Goal: Find specific page/section: Find specific page/section

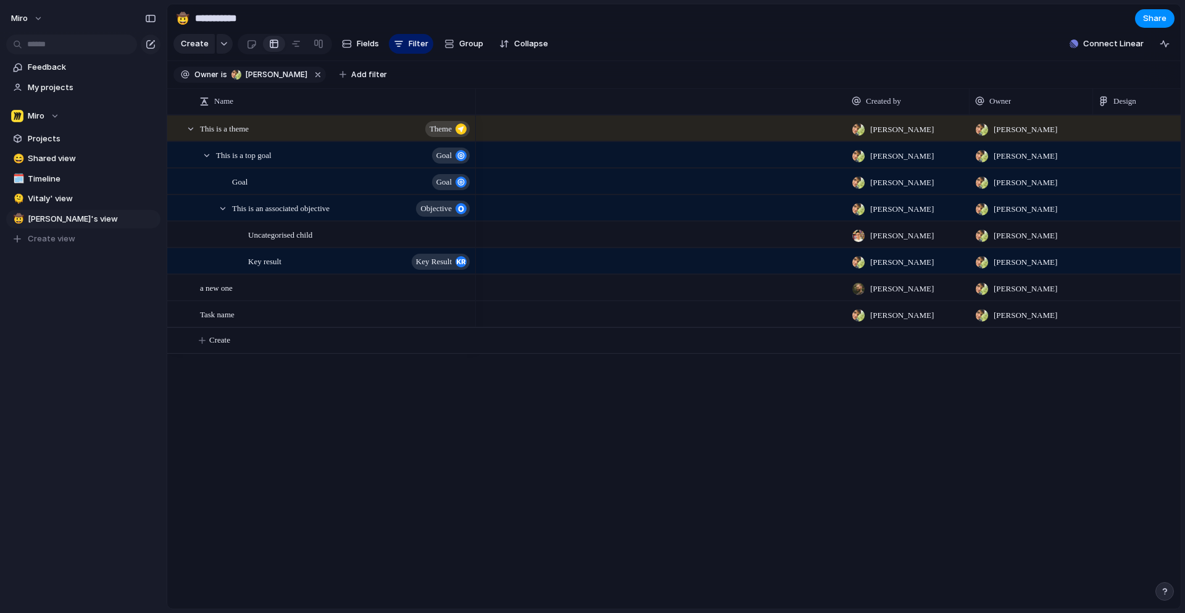
scroll to position [0, 499]
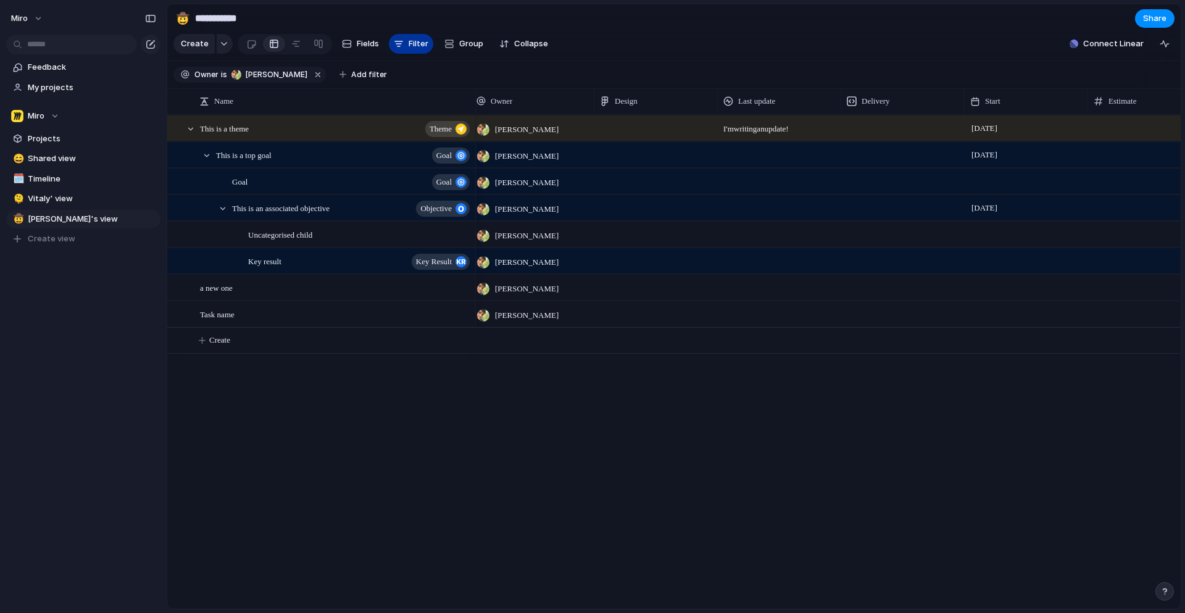
click at [395, 49] on button "Filter" at bounding box center [411, 44] width 44 height 20
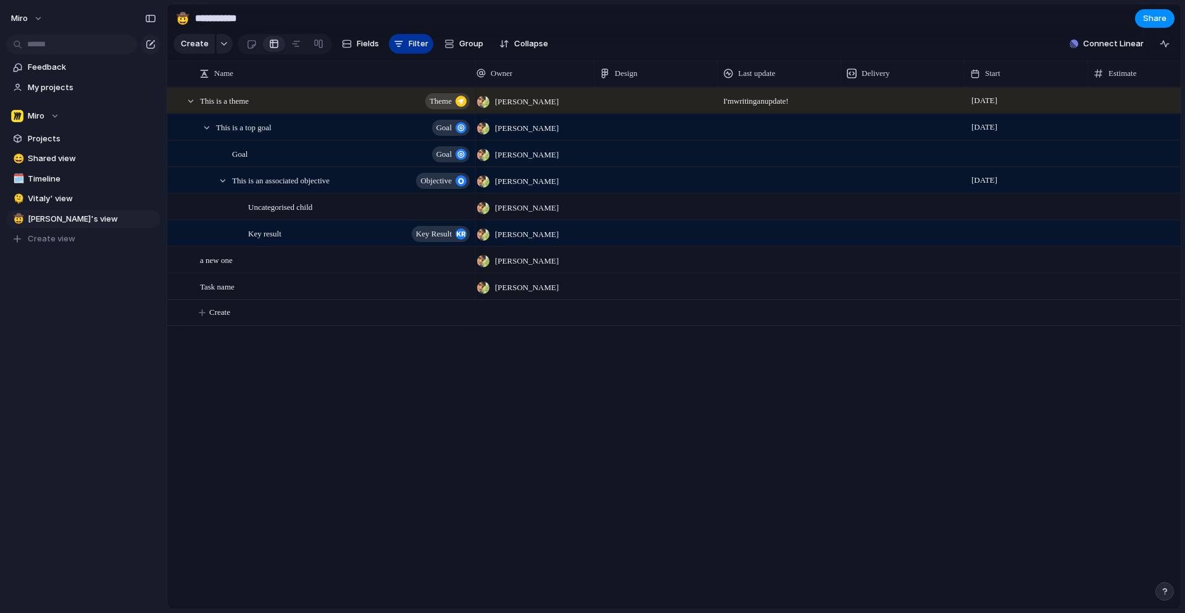
click at [410, 46] on span "Filter" at bounding box center [419, 44] width 20 height 12
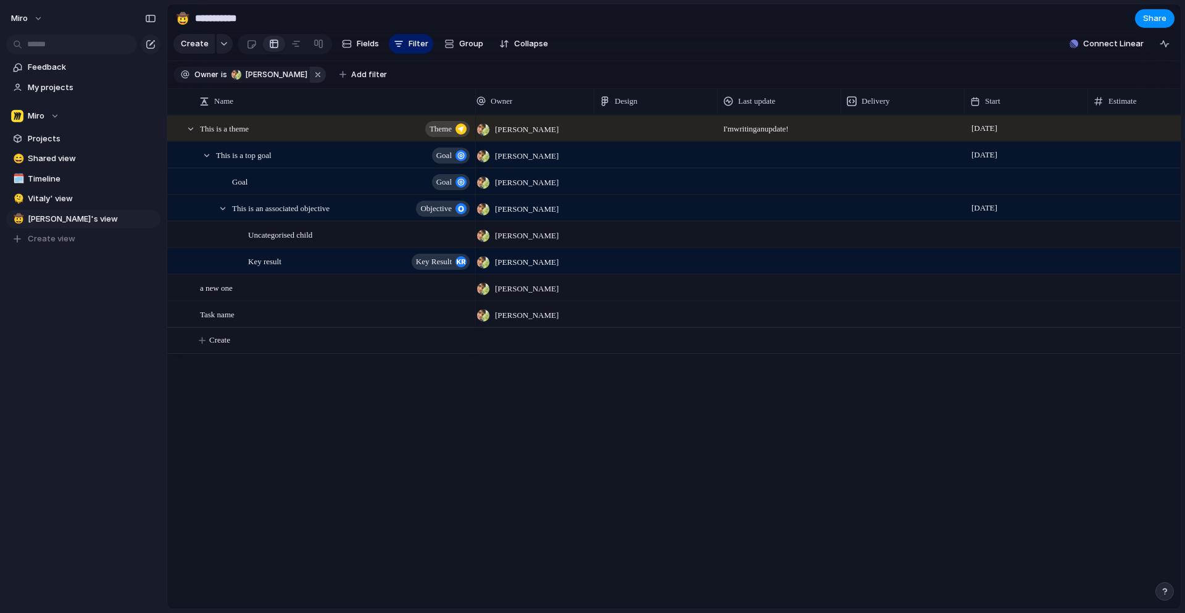
click at [310, 69] on button "button" at bounding box center [318, 75] width 16 height 16
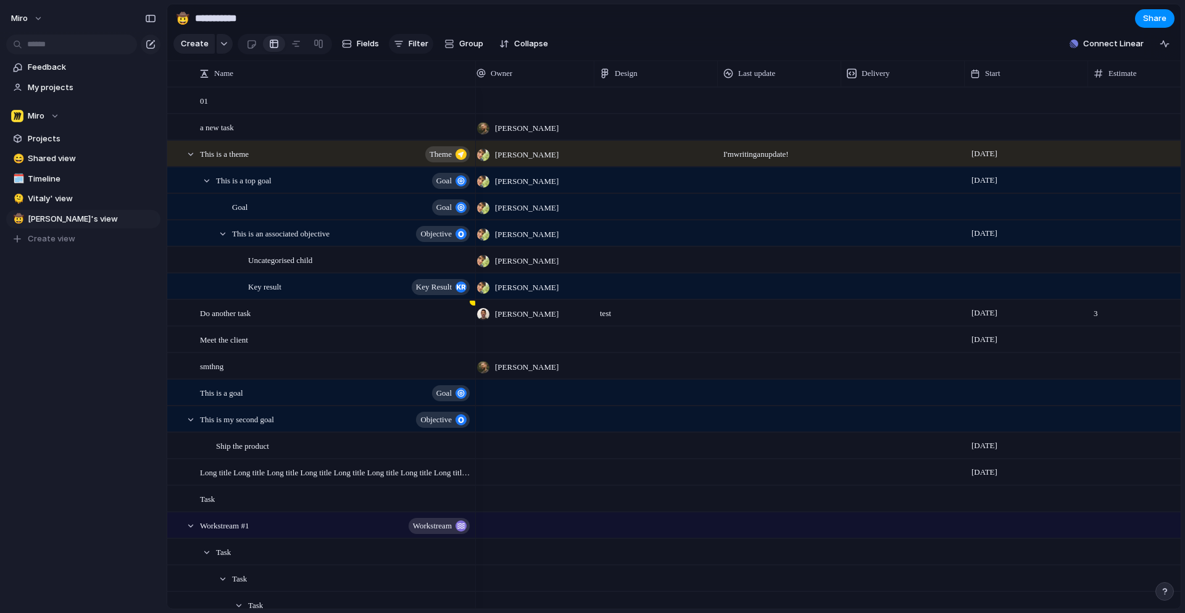
click at [411, 41] on span "Filter" at bounding box center [419, 44] width 20 height 12
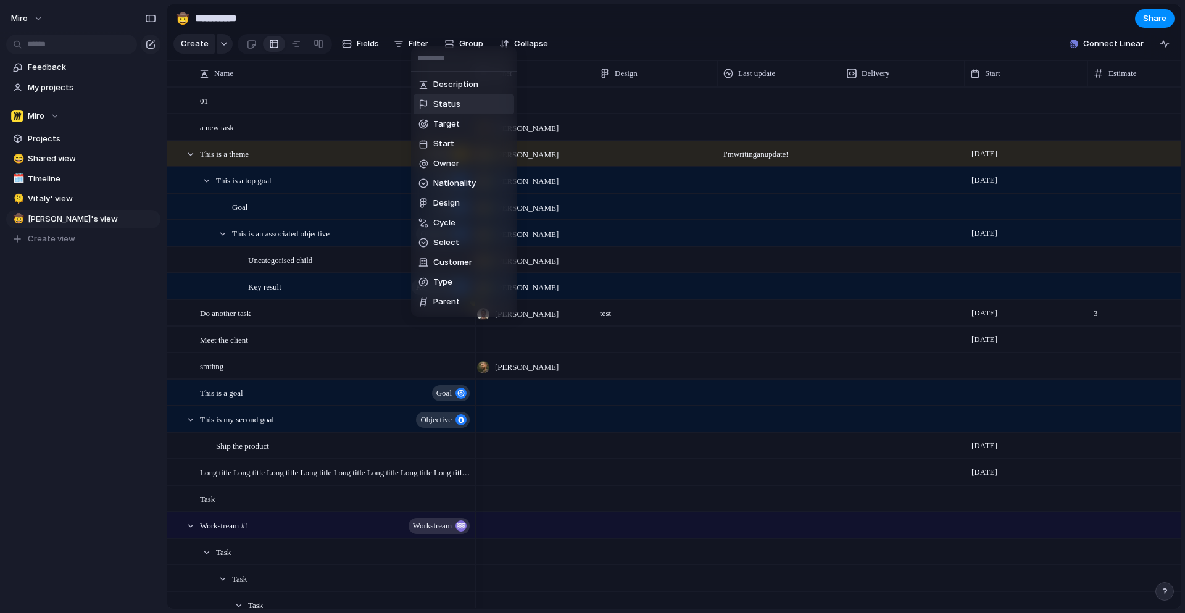
click at [452, 104] on span "Status" at bounding box center [446, 104] width 27 height 12
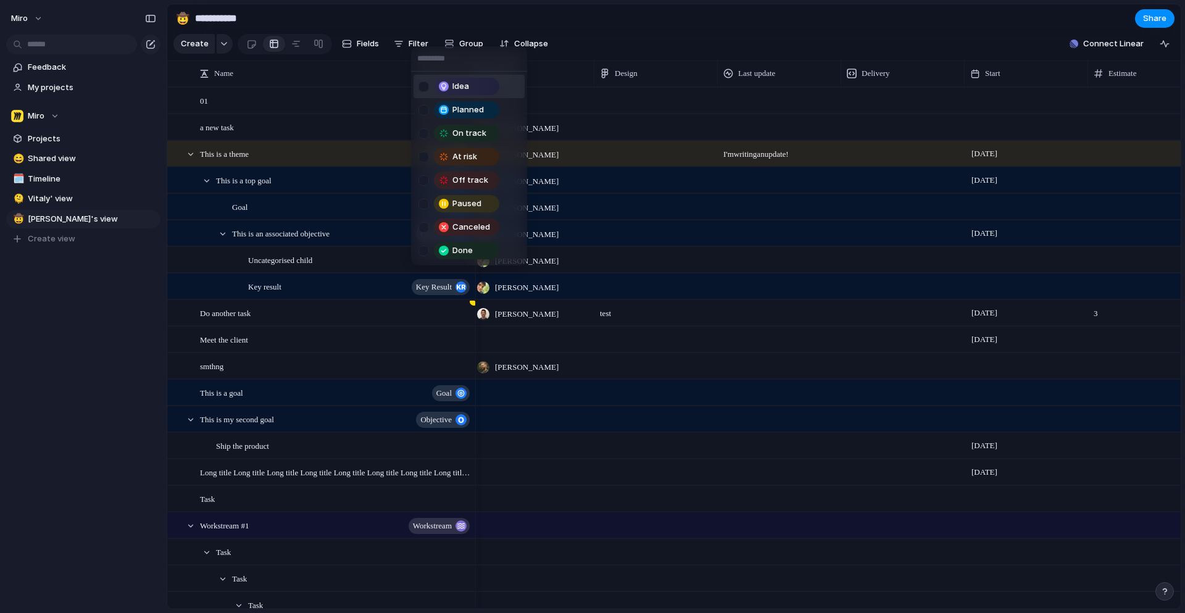
click at [462, 86] on span "Idea" at bounding box center [460, 86] width 17 height 12
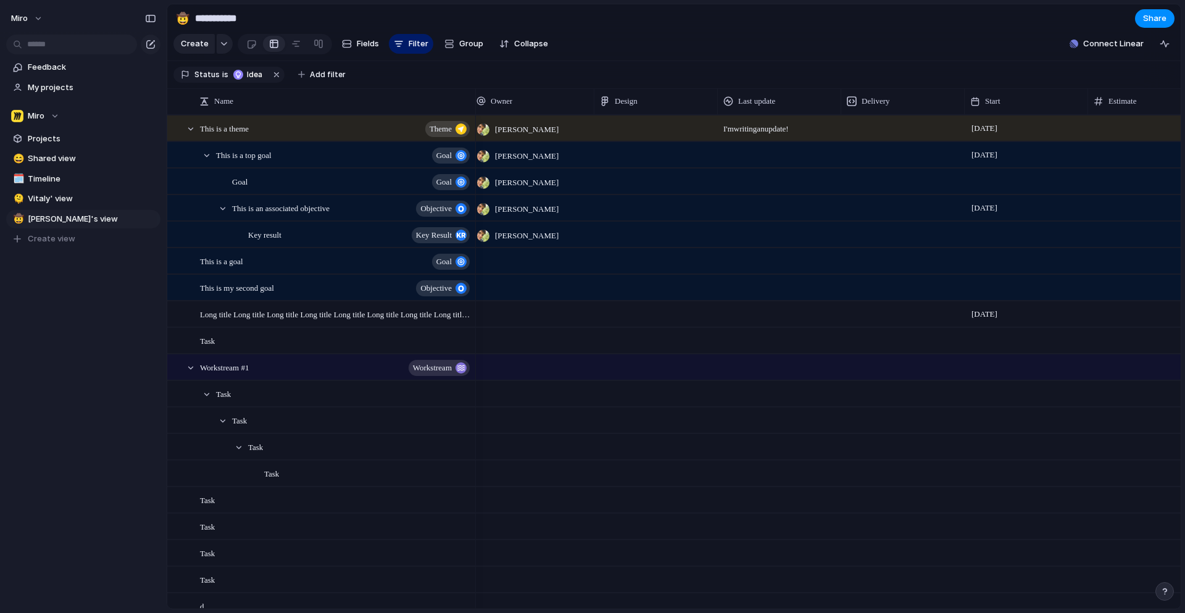
click at [463, 41] on div "Idea Planned On track At risk Off track Paused Canceled Done" at bounding box center [592, 306] width 1185 height 613
click at [459, 47] on span "Group" at bounding box center [471, 44] width 24 height 12
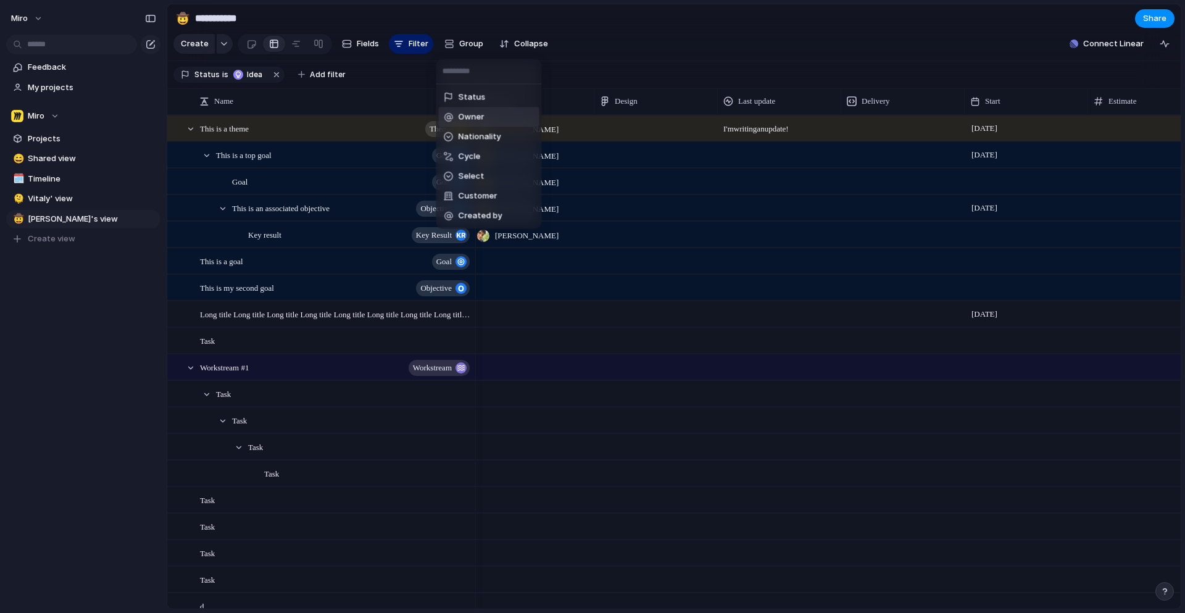
click at [473, 112] on span "Owner" at bounding box center [471, 117] width 26 height 12
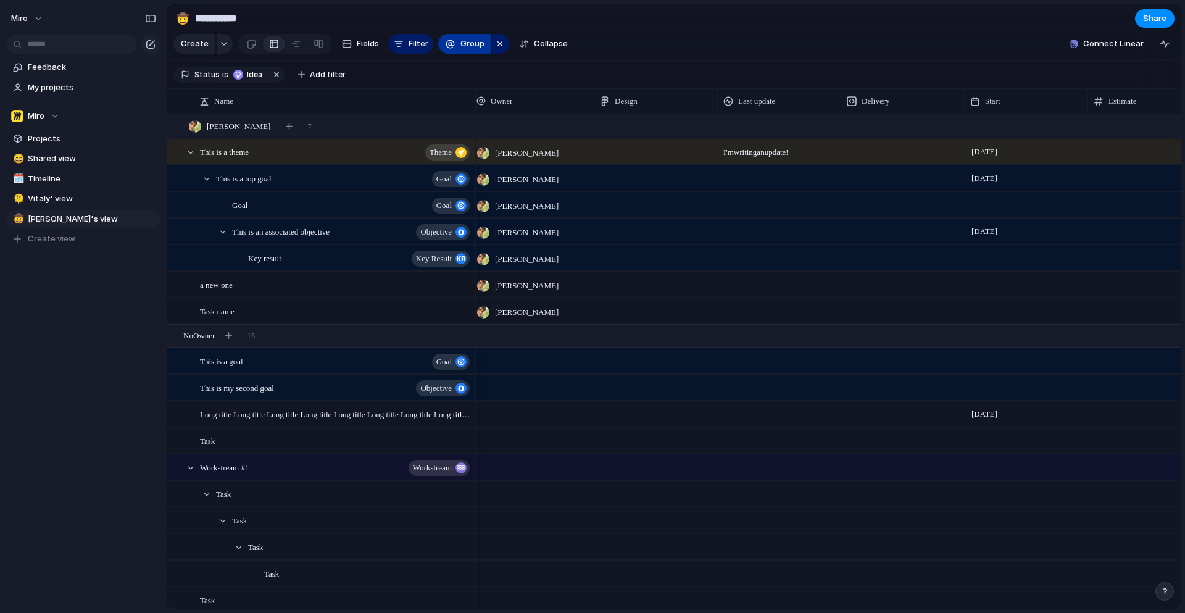
click at [475, 47] on span "Group" at bounding box center [472, 44] width 24 height 12
click at [498, 45] on div "Status Owner Nationality Cycle Select Customer Created by" at bounding box center [592, 306] width 1185 height 613
click at [496, 45] on div "button" at bounding box center [500, 43] width 10 height 15
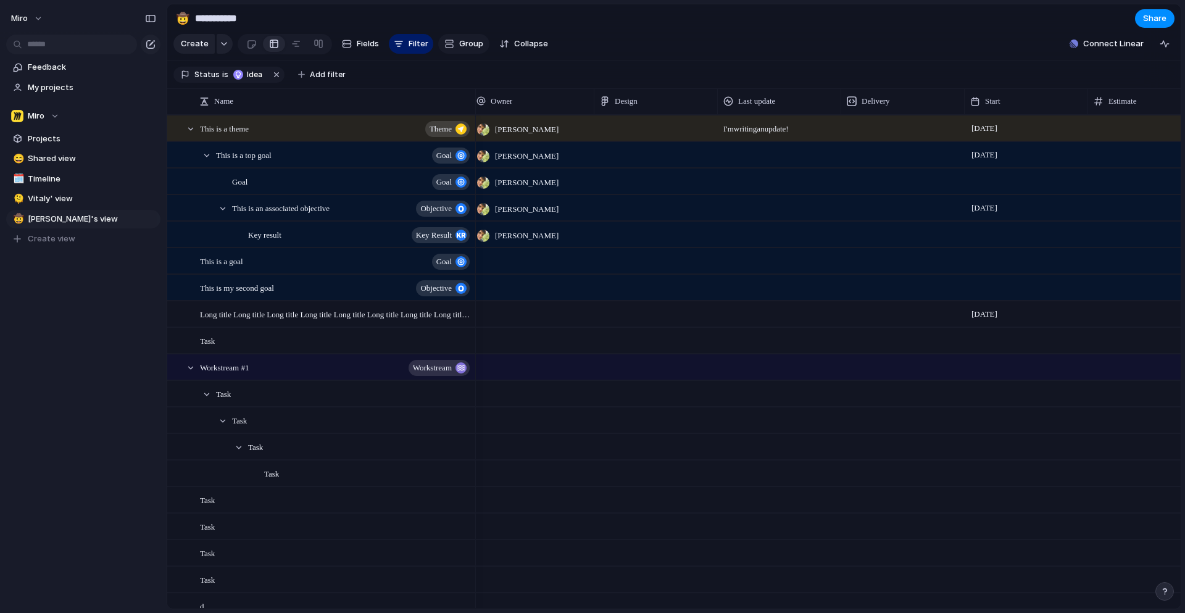
click at [452, 46] on div "button" at bounding box center [449, 44] width 10 height 10
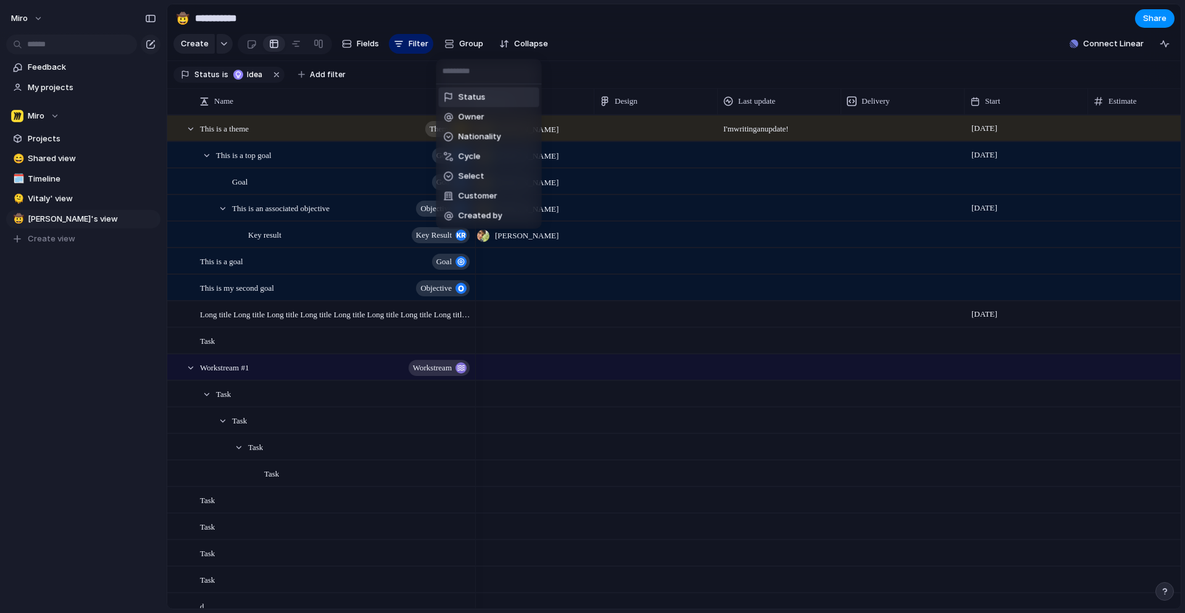
click at [475, 98] on span "Status" at bounding box center [471, 97] width 27 height 12
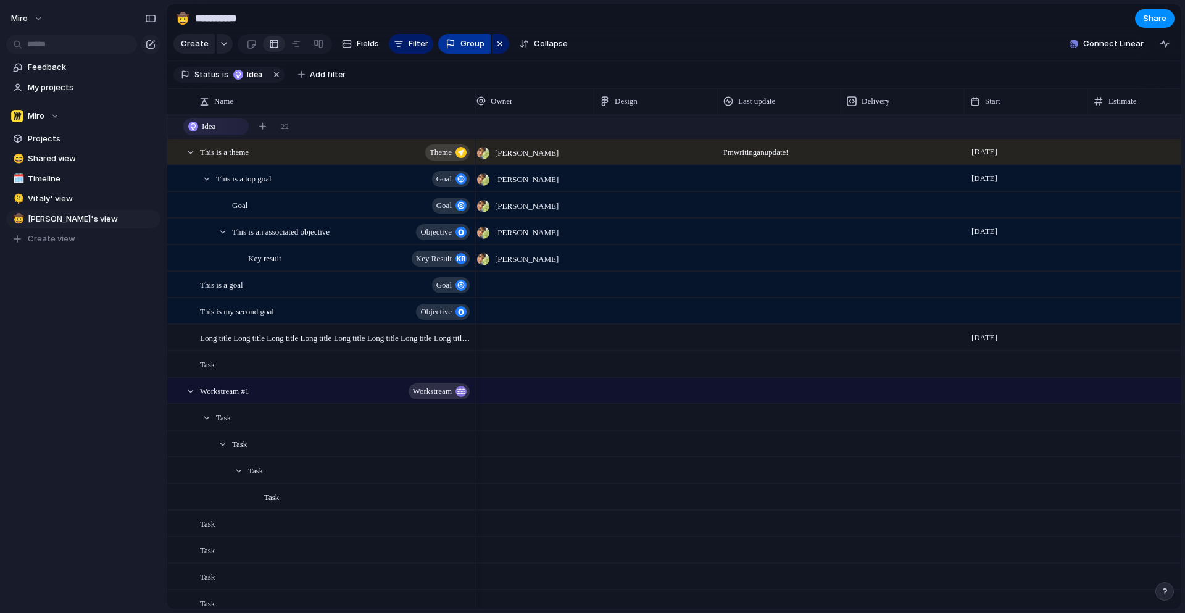
click at [460, 38] on span "Group" at bounding box center [472, 44] width 24 height 12
click at [579, 67] on div "Status Owner Nationality Cycle Select Customer Created by" at bounding box center [592, 306] width 1185 height 613
